Goal: Task Accomplishment & Management: Use online tool/utility

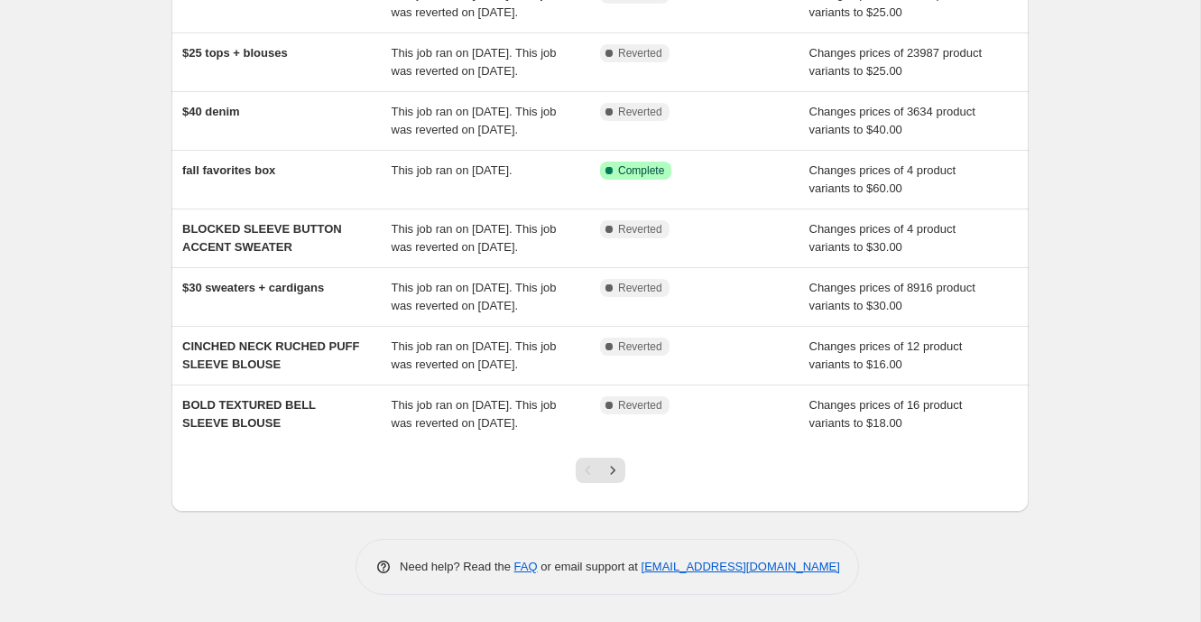
scroll to position [468, 0]
click at [611, 476] on icon "Next" at bounding box center [613, 470] width 18 height 18
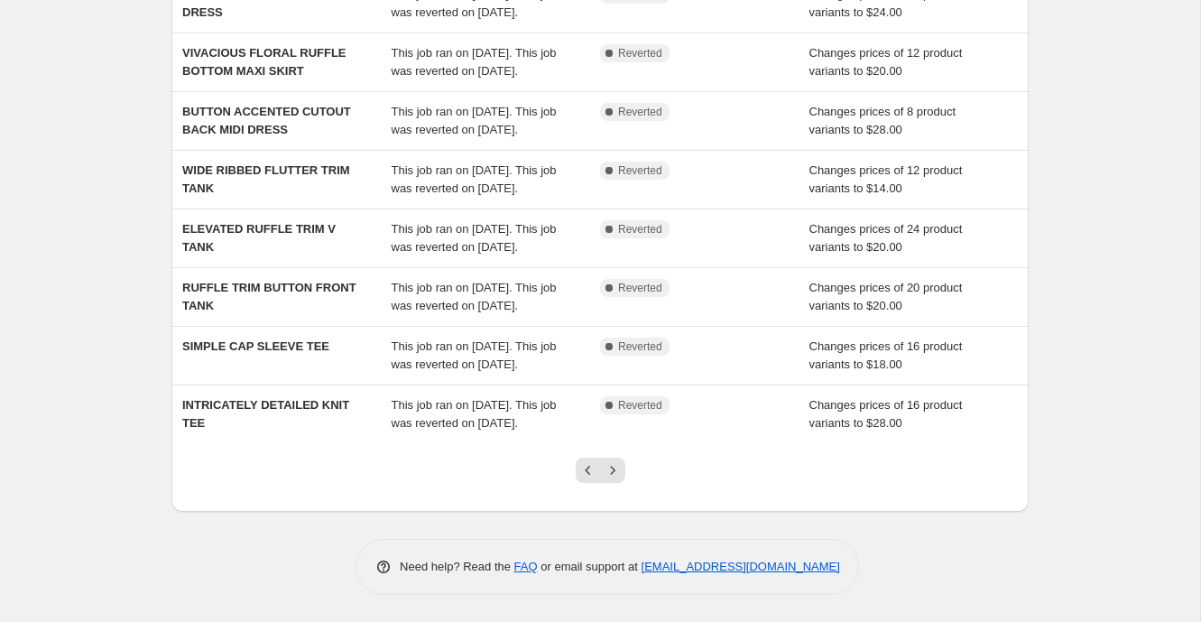
scroll to position [486, 0]
click at [613, 472] on icon "Next" at bounding box center [612, 470] width 5 height 8
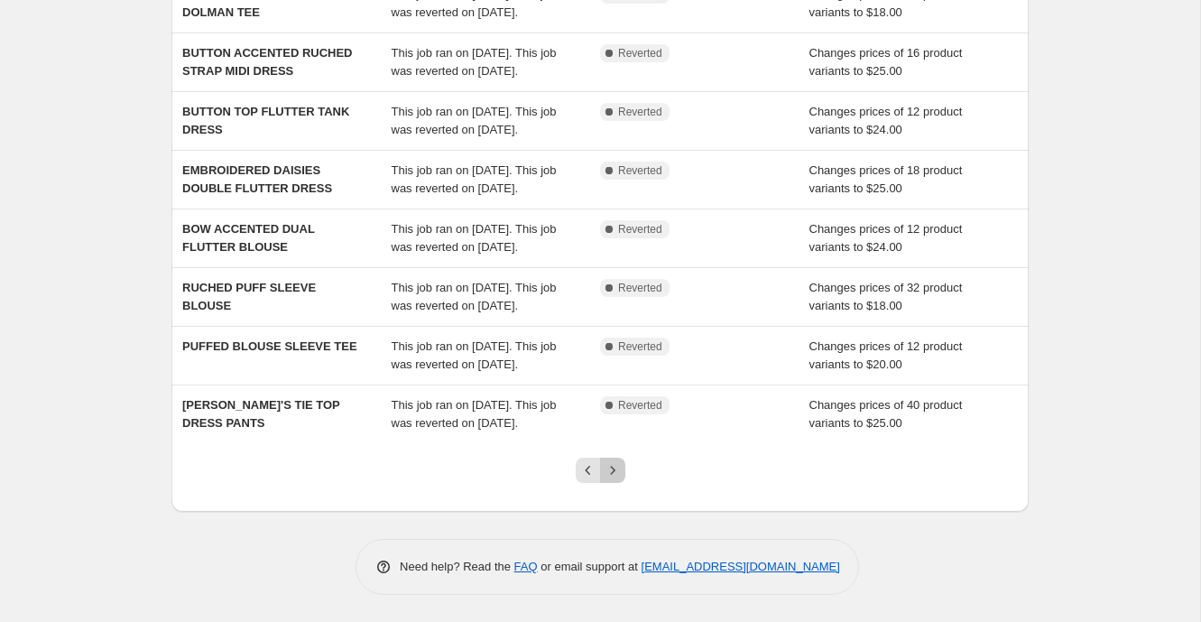
click at [607, 466] on icon "Next" at bounding box center [613, 470] width 18 height 18
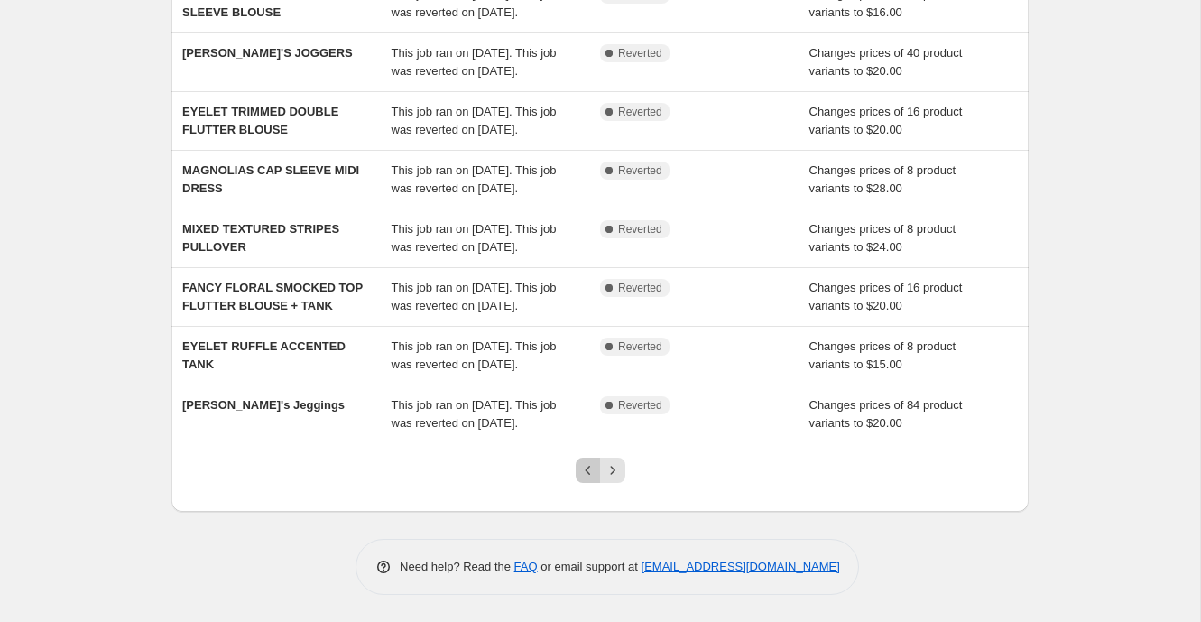
click at [580, 466] on icon "Previous" at bounding box center [588, 470] width 18 height 18
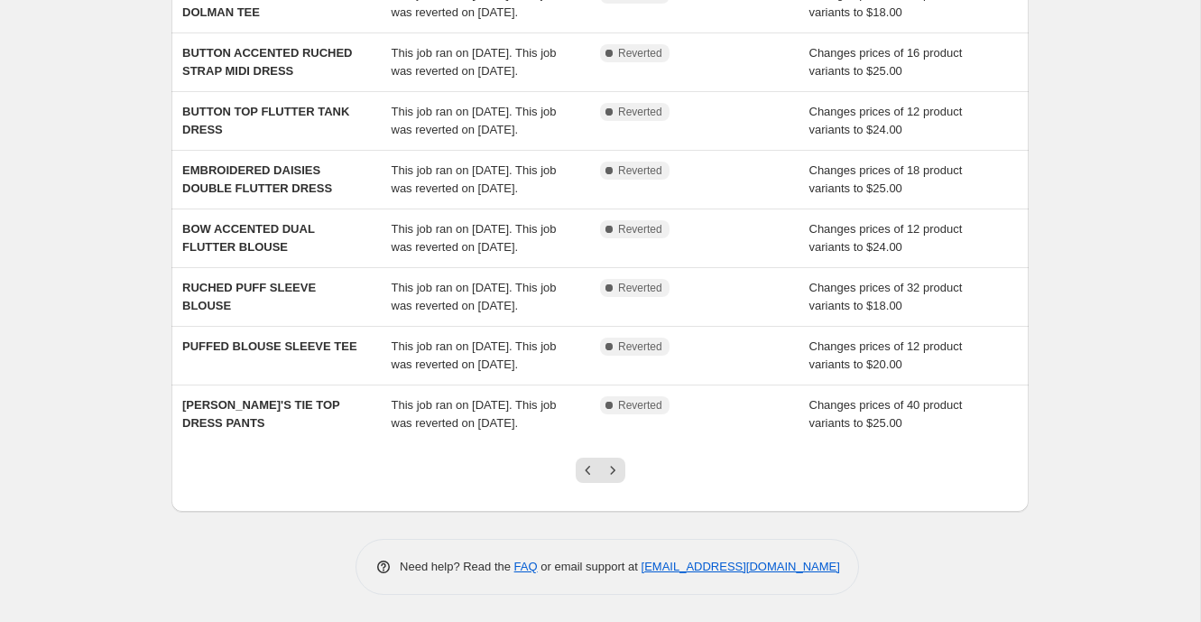
click at [585, 484] on div at bounding box center [600, 477] width 73 height 69
click at [585, 468] on icon "Previous" at bounding box center [588, 470] width 18 height 18
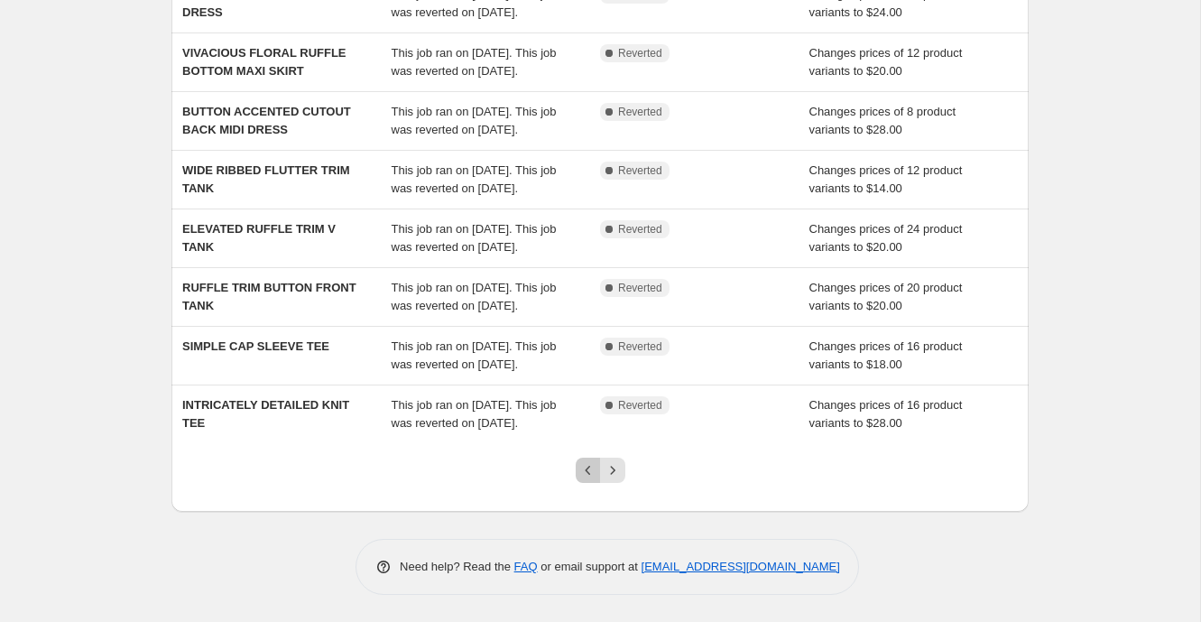
click at [579, 474] on icon "Previous" at bounding box center [588, 470] width 18 height 18
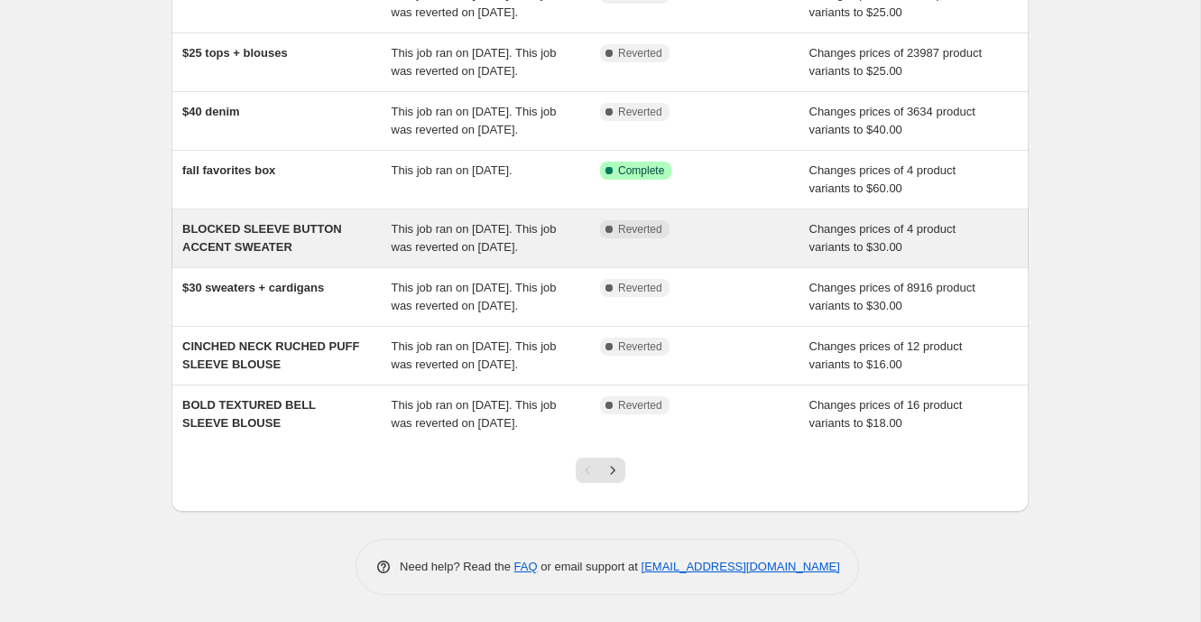
scroll to position [0, 0]
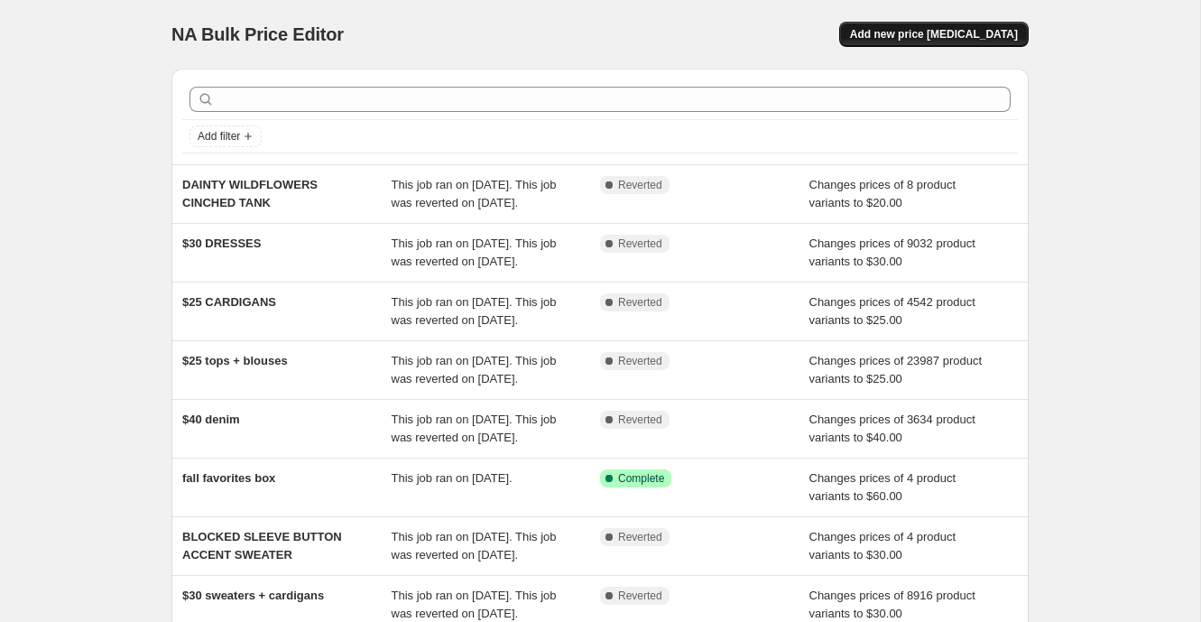
click at [956, 37] on span "Add new price [MEDICAL_DATA]" at bounding box center [934, 34] width 168 height 14
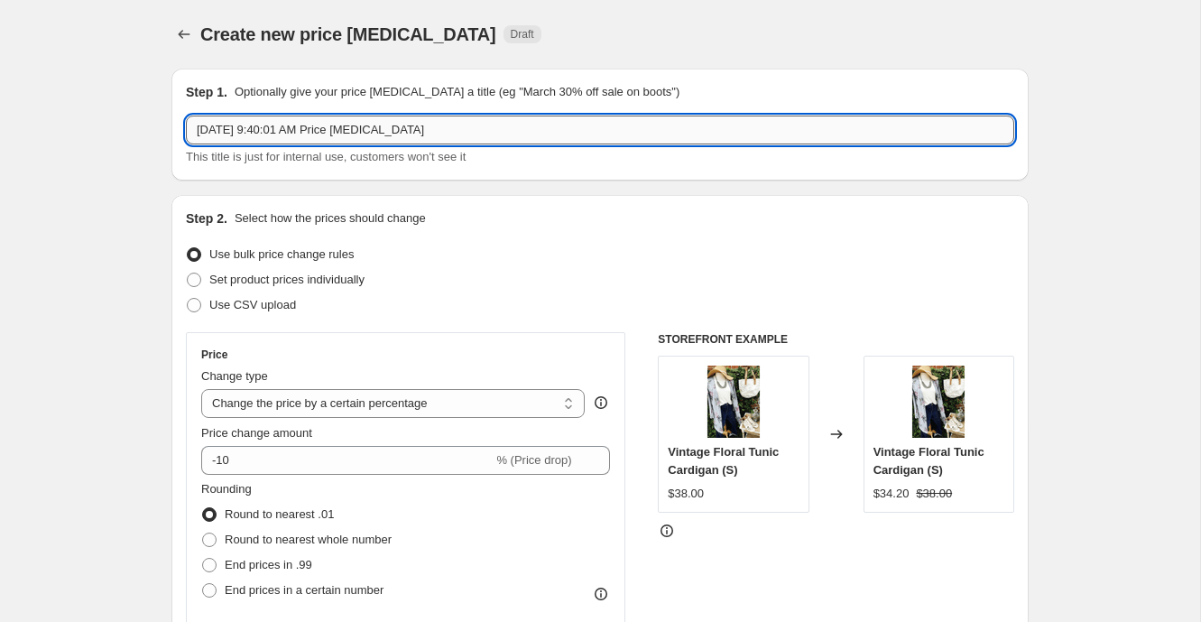
click at [468, 124] on input "[DATE] 9:40:01 AM Price [MEDICAL_DATA]" at bounding box center [600, 129] width 828 height 29
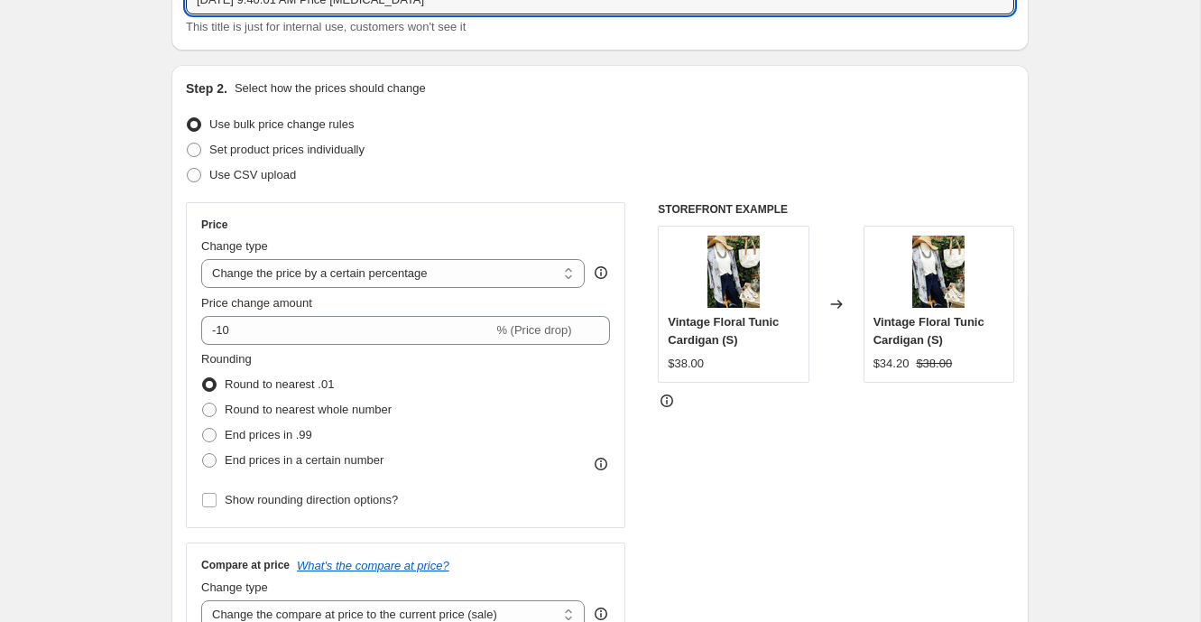
scroll to position [132, 0]
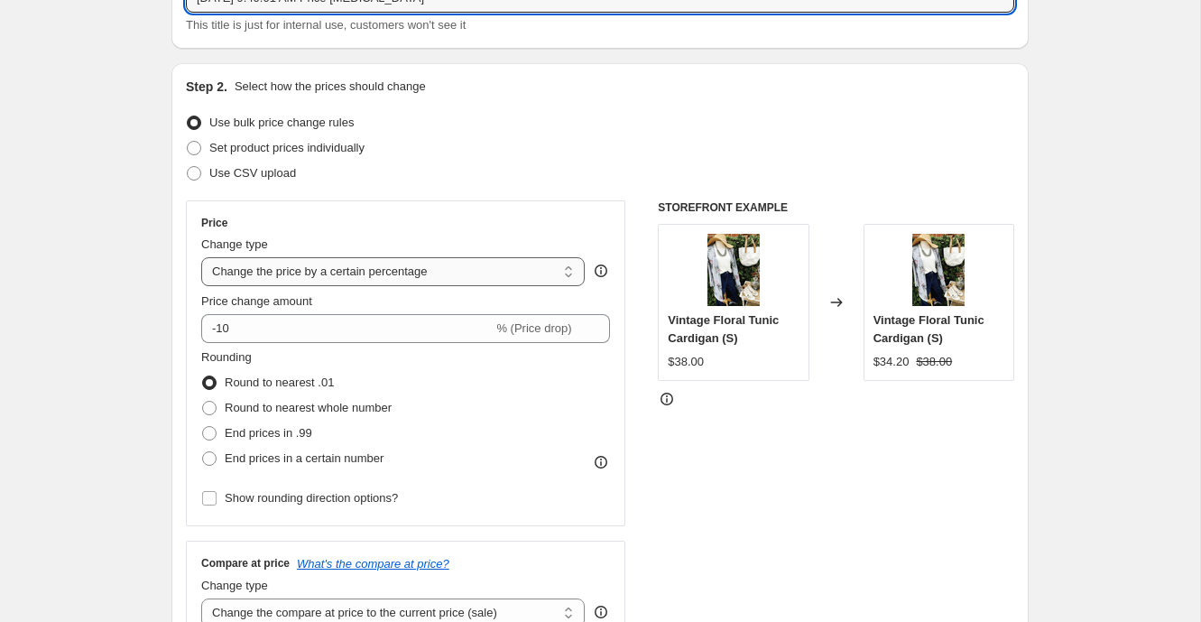
click at [389, 270] on select "Change the price to a certain amount Change the price by a certain amount Chang…" at bounding box center [392, 271] width 383 height 29
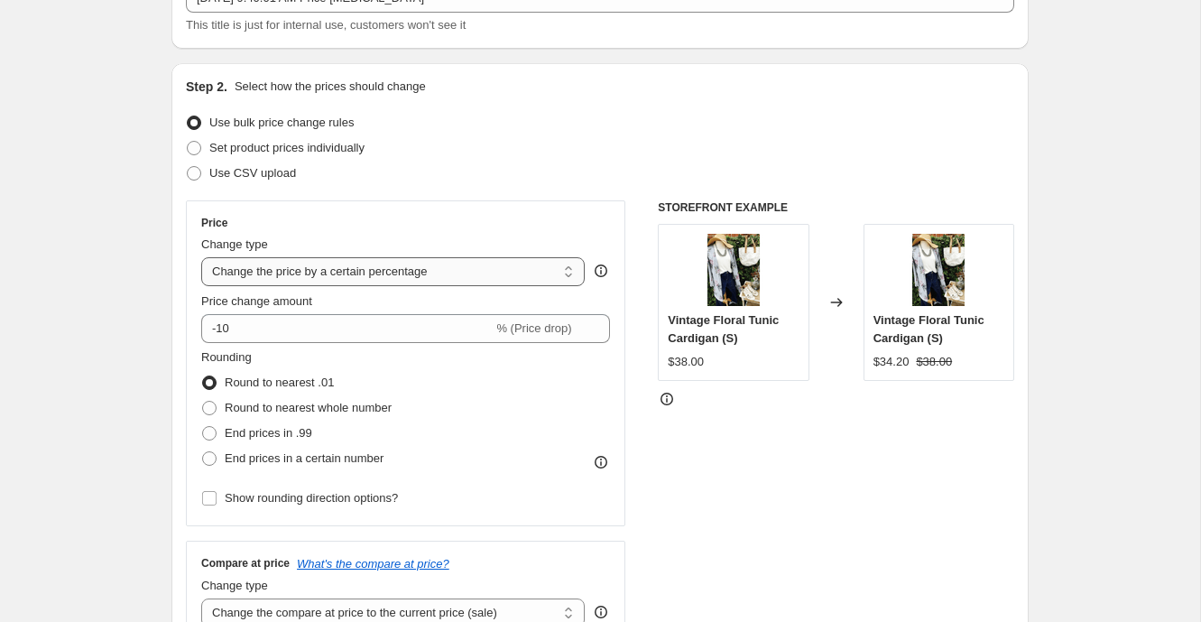
select select "to"
click at [201, 257] on select "Change the price to a certain amount Change the price by a certain amount Chang…" at bounding box center [392, 271] width 383 height 29
type input "80.00"
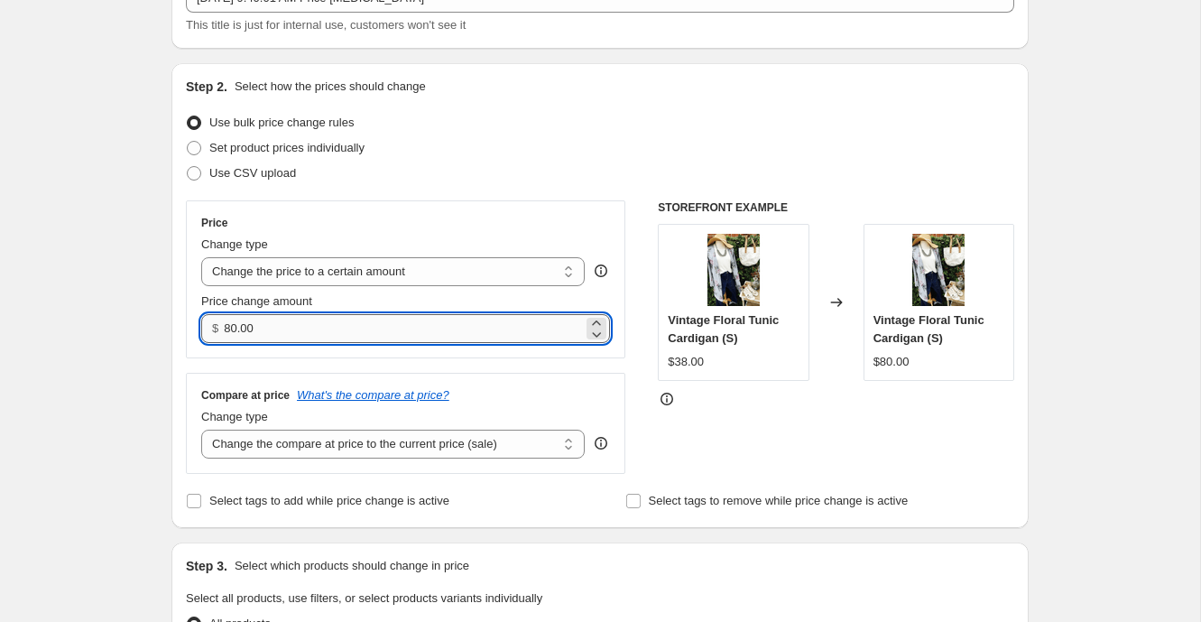
click at [293, 323] on input "80.00" at bounding box center [403, 328] width 358 height 29
click at [293, 322] on input "80.00" at bounding box center [403, 328] width 358 height 29
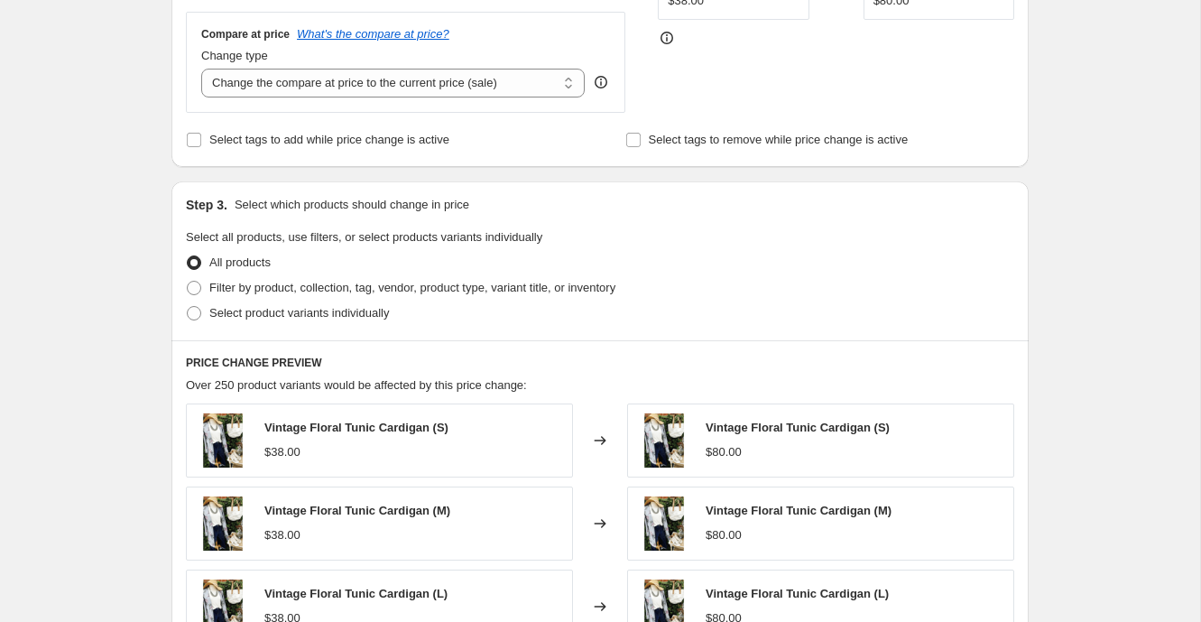
scroll to position [495, 0]
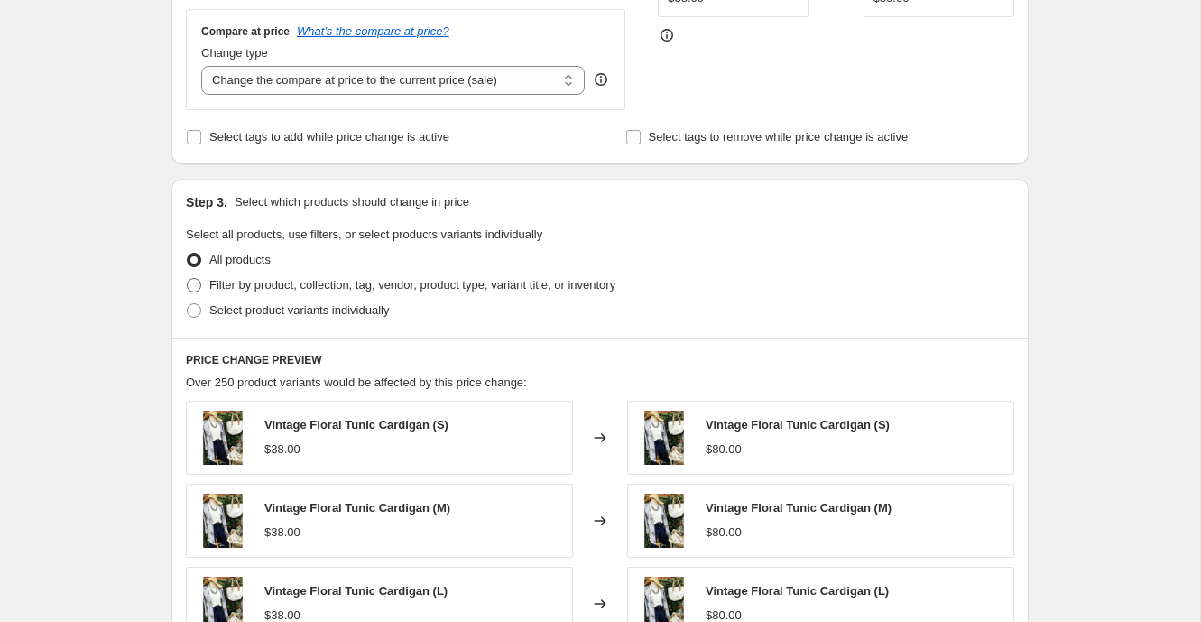
click at [245, 286] on span "Filter by product, collection, tag, vendor, product type, variant title, or inv…" at bounding box center [412, 285] width 406 height 14
click at [188, 279] on input "Filter by product, collection, tag, vendor, product type, variant title, or inv…" at bounding box center [187, 278] width 1 height 1
radio input "true"
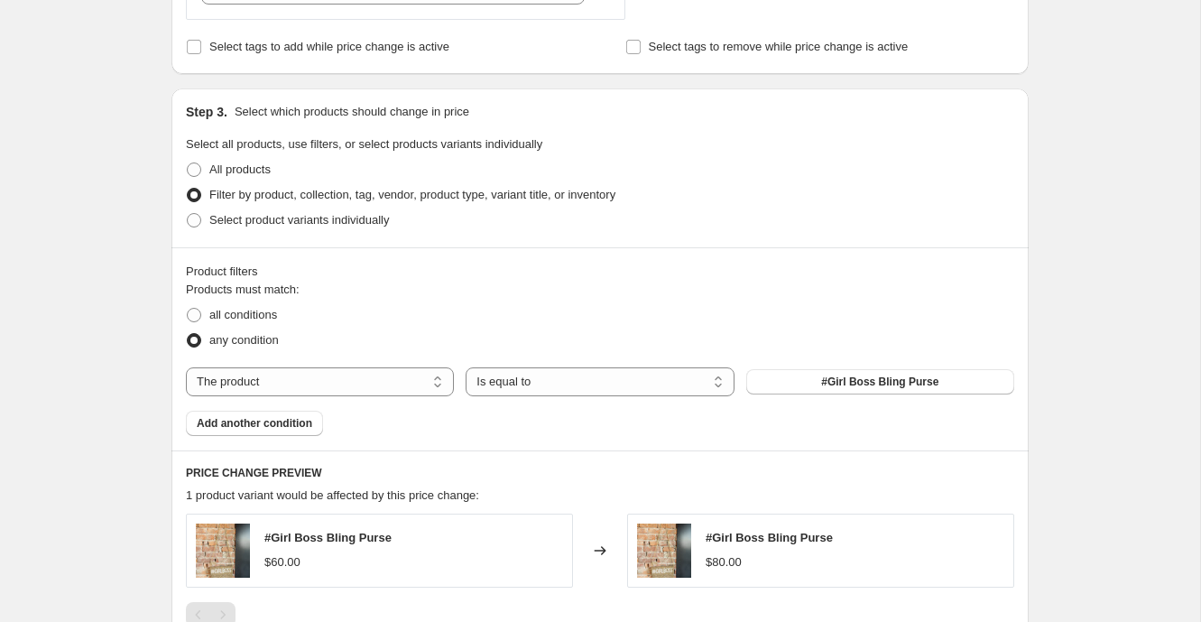
scroll to position [595, 0]
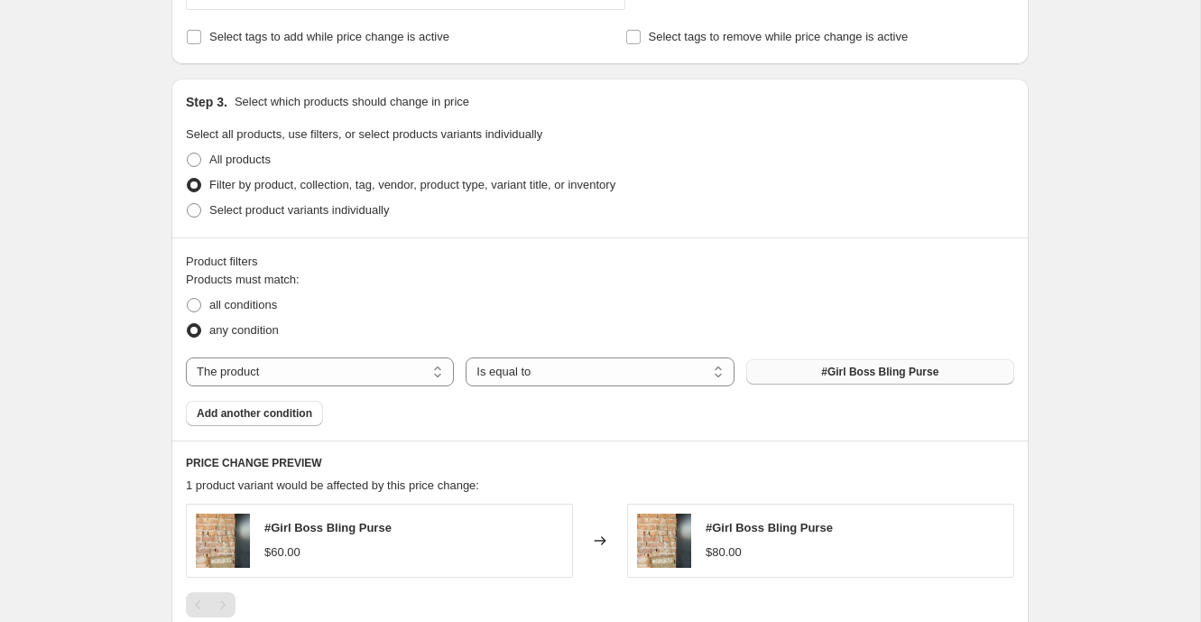
click at [945, 359] on button "#Girl Boss Bling Purse" at bounding box center [880, 371] width 268 height 25
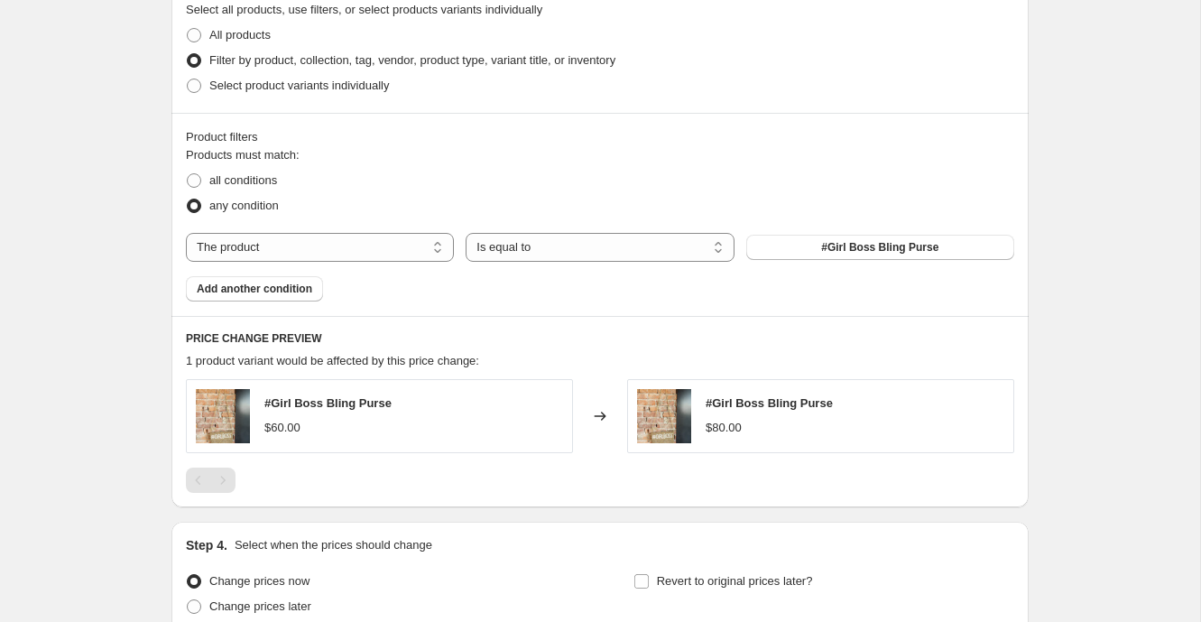
scroll to position [883, 0]
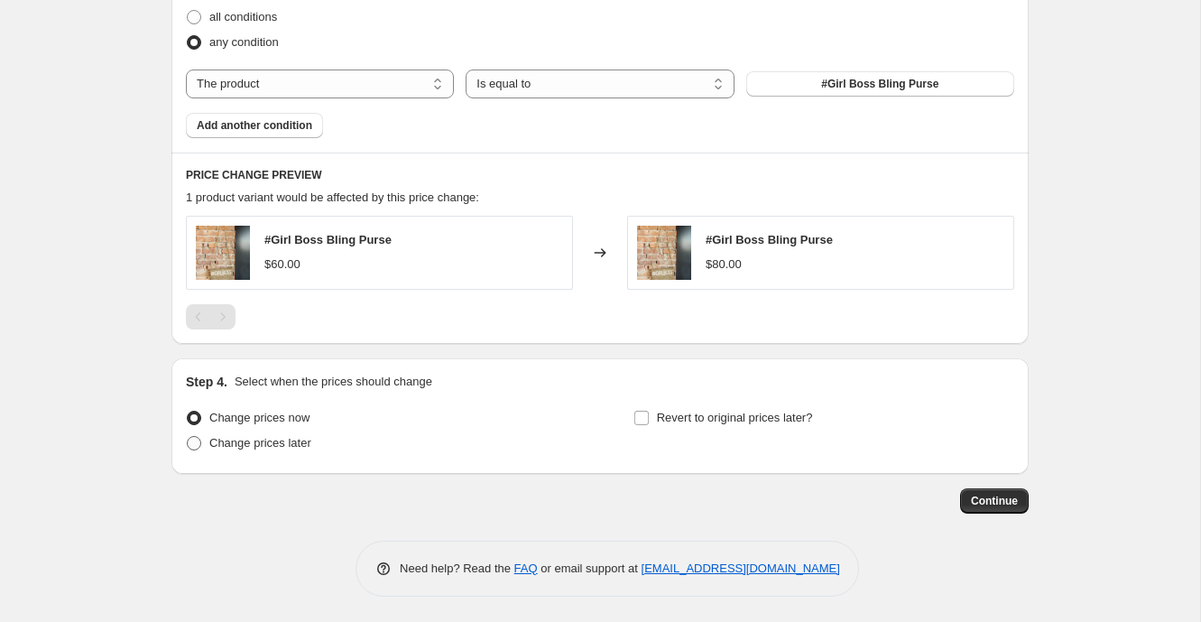
click at [280, 438] on span "Change prices later" at bounding box center [260, 443] width 102 height 14
click at [188, 437] on input "Change prices later" at bounding box center [187, 436] width 1 height 1
radio input "true"
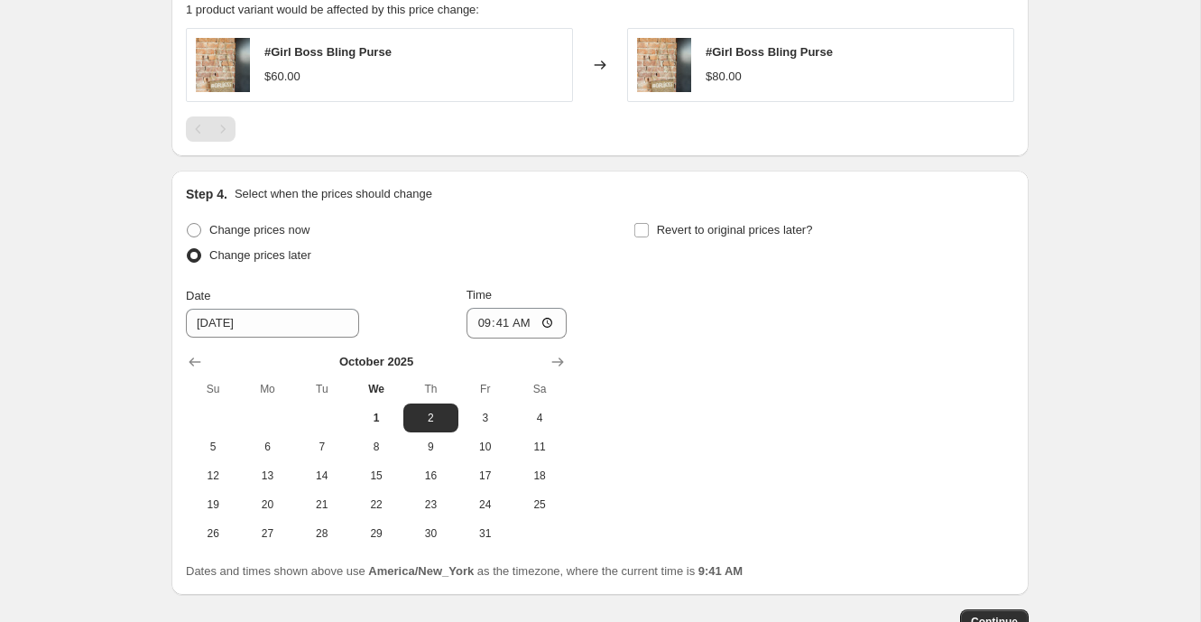
scroll to position [1074, 0]
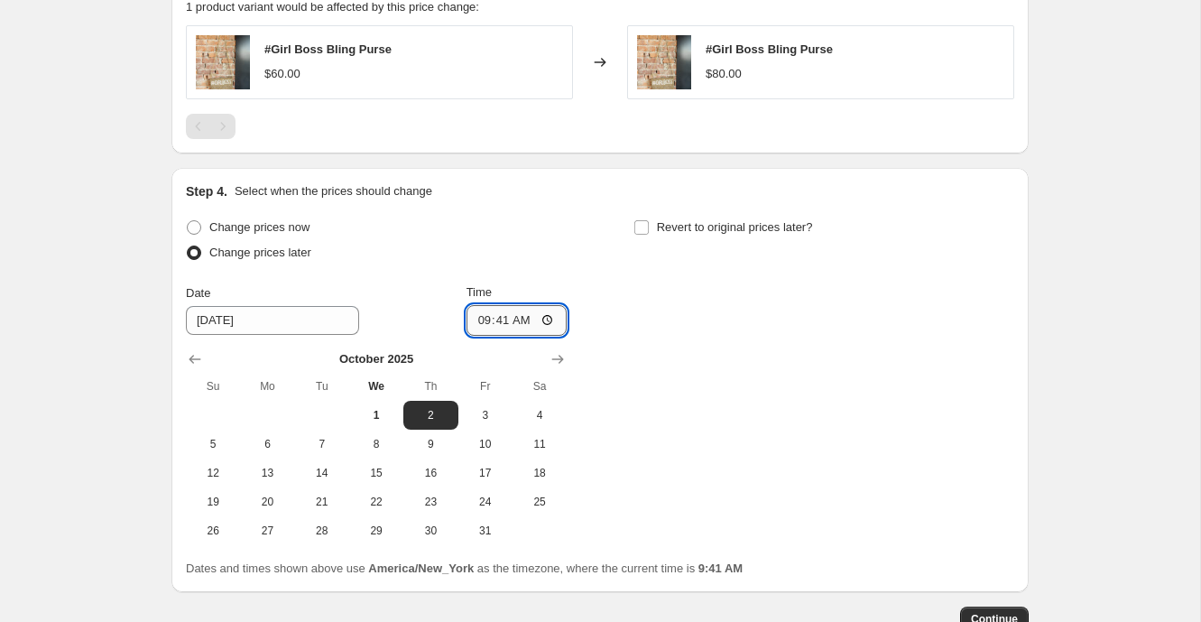
click at [483, 312] on input "09:41" at bounding box center [516, 320] width 101 height 31
type input "08:00"
click at [604, 287] on div "Change prices now Change prices later Date [DATE] Time 08:00 [DATE] Su Mo Tu We…" at bounding box center [600, 380] width 828 height 330
click at [647, 226] on input "Revert to original prices later?" at bounding box center [641, 227] width 14 height 14
checkbox input "true"
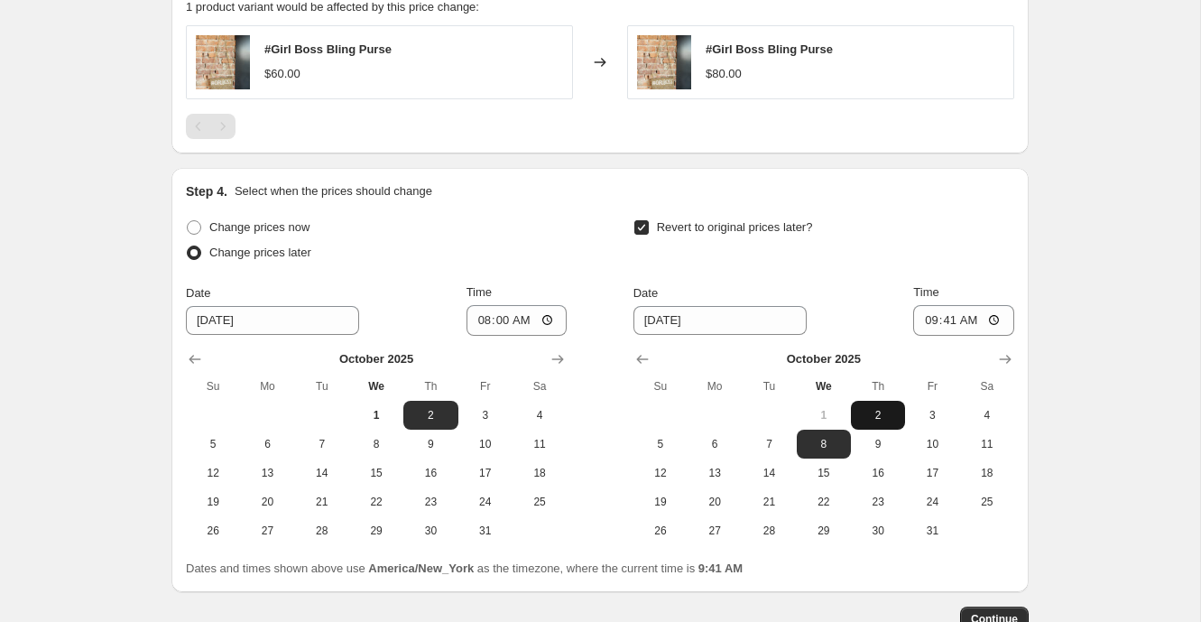
click at [883, 410] on span "2" at bounding box center [878, 415] width 40 height 14
type input "[DATE]"
click at [927, 318] on input "09:41" at bounding box center [963, 320] width 101 height 31
type input "23:59"
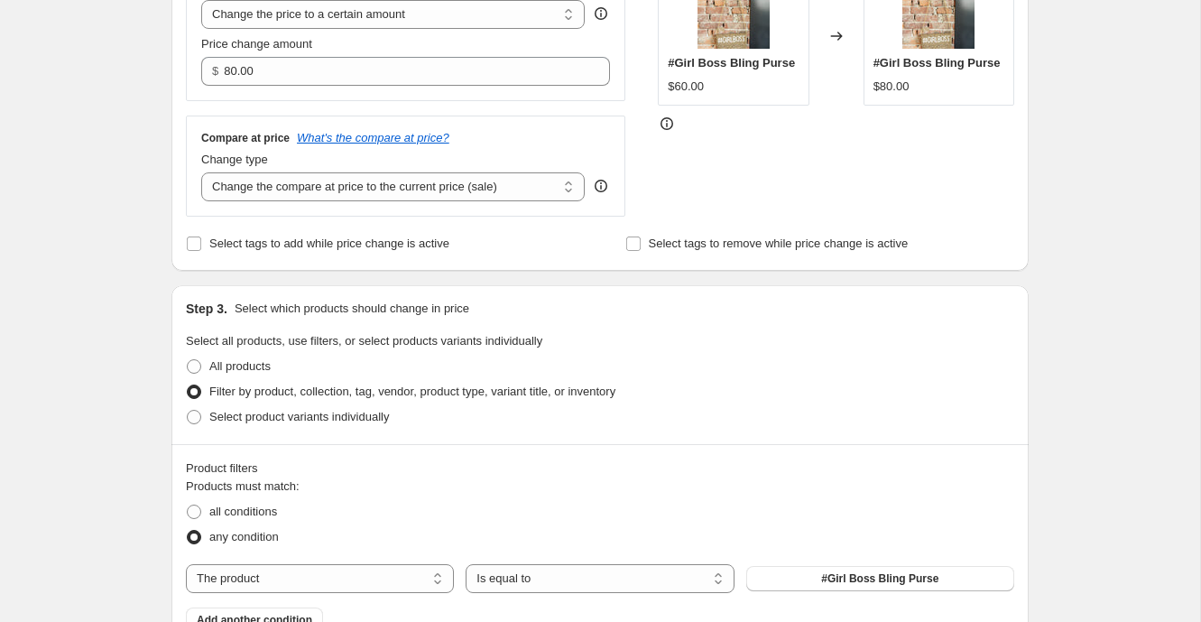
scroll to position [0, 0]
